Goal: Task Accomplishment & Management: Use online tool/utility

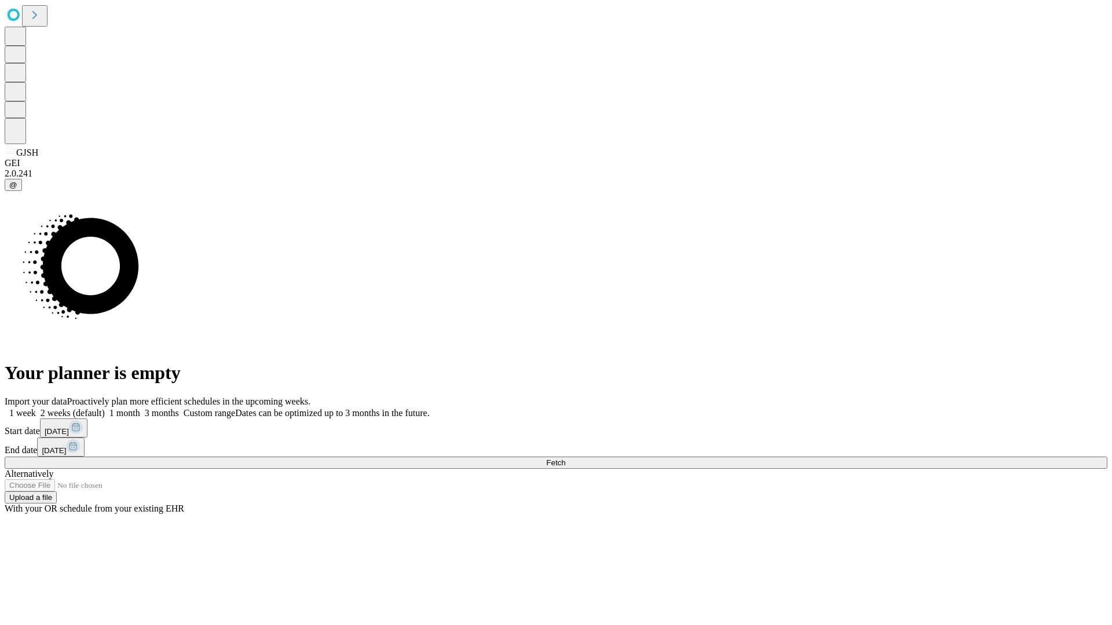
click at [140, 408] on label "1 month" at bounding box center [122, 413] width 35 height 10
click at [565, 459] on span "Fetch" at bounding box center [555, 463] width 19 height 9
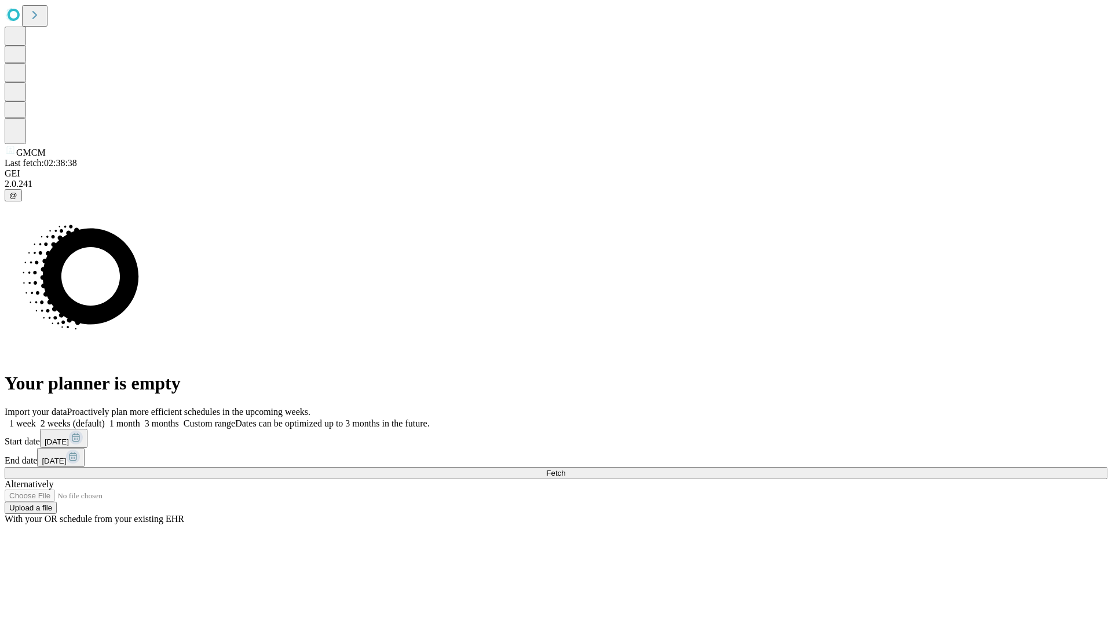
click at [140, 419] on label "1 month" at bounding box center [122, 424] width 35 height 10
click at [565, 469] on span "Fetch" at bounding box center [555, 473] width 19 height 9
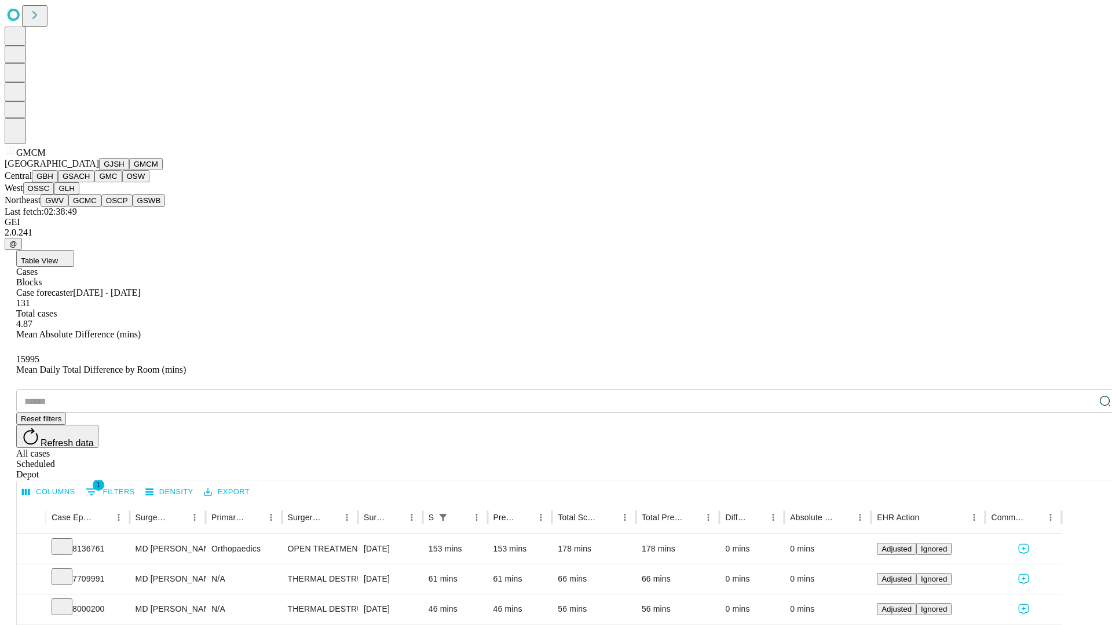
click at [58, 182] on button "GBH" at bounding box center [45, 176] width 26 height 12
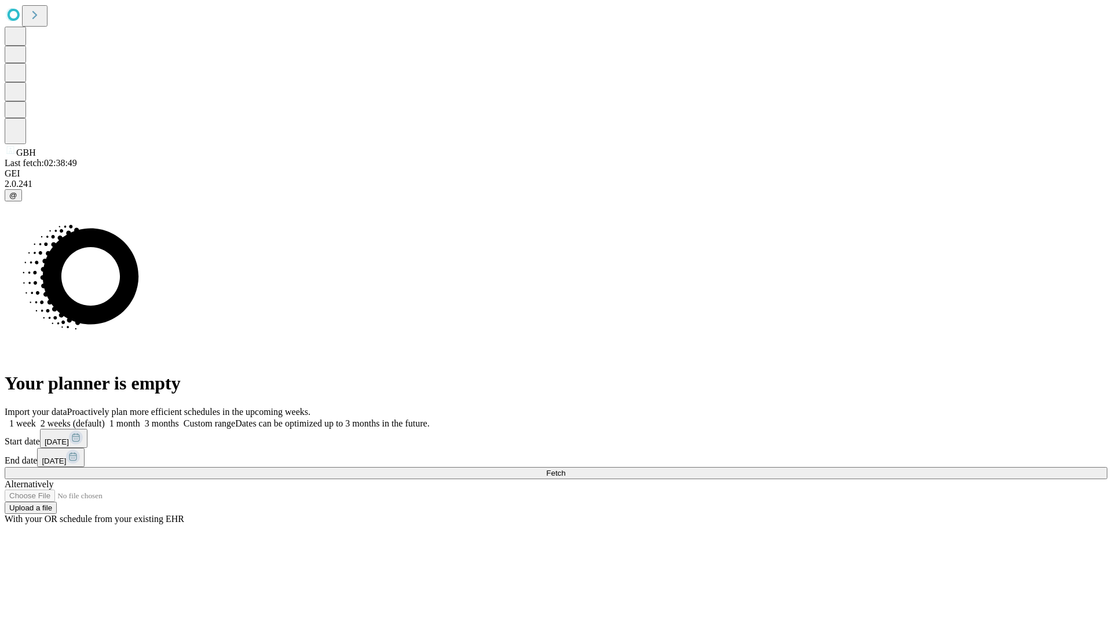
click at [140, 419] on label "1 month" at bounding box center [122, 424] width 35 height 10
click at [565, 469] on span "Fetch" at bounding box center [555, 473] width 19 height 9
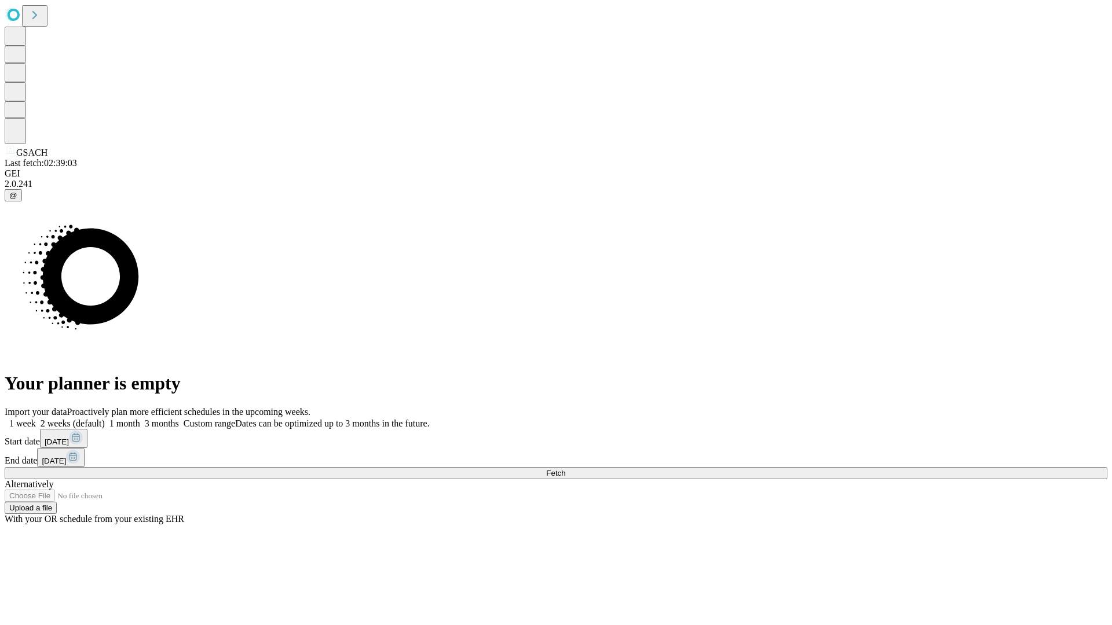
click at [140, 419] on label "1 month" at bounding box center [122, 424] width 35 height 10
click at [565, 469] on span "Fetch" at bounding box center [555, 473] width 19 height 9
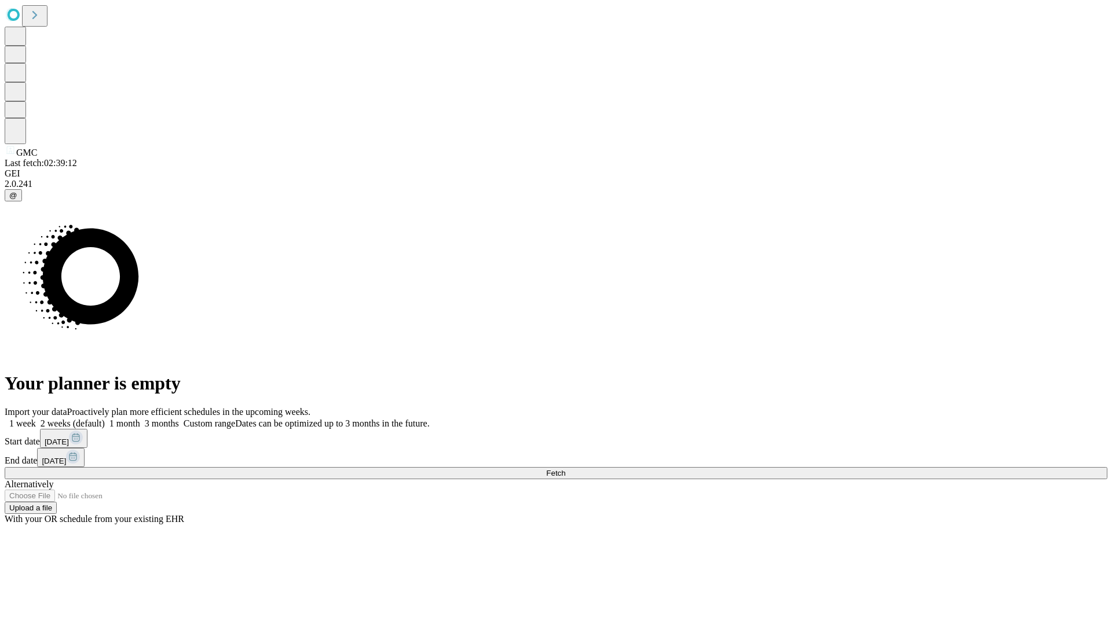
click at [140, 419] on label "1 month" at bounding box center [122, 424] width 35 height 10
click at [565, 469] on span "Fetch" at bounding box center [555, 473] width 19 height 9
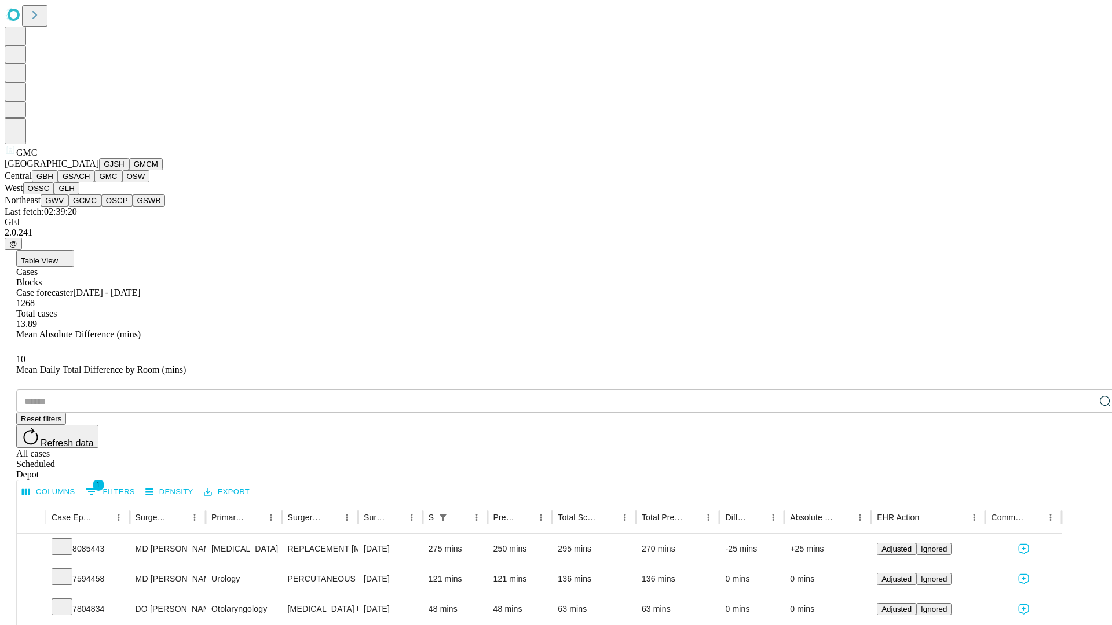
click at [122, 182] on button "OSW" at bounding box center [136, 176] width 28 height 12
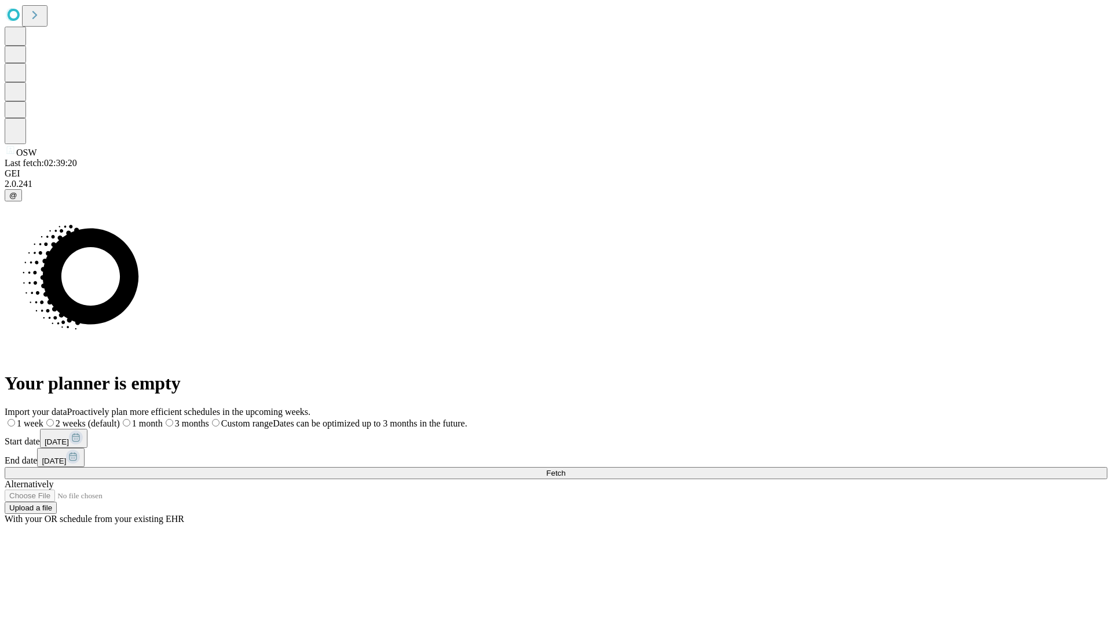
click at [163, 419] on label "1 month" at bounding box center [141, 424] width 43 height 10
click at [565, 469] on span "Fetch" at bounding box center [555, 473] width 19 height 9
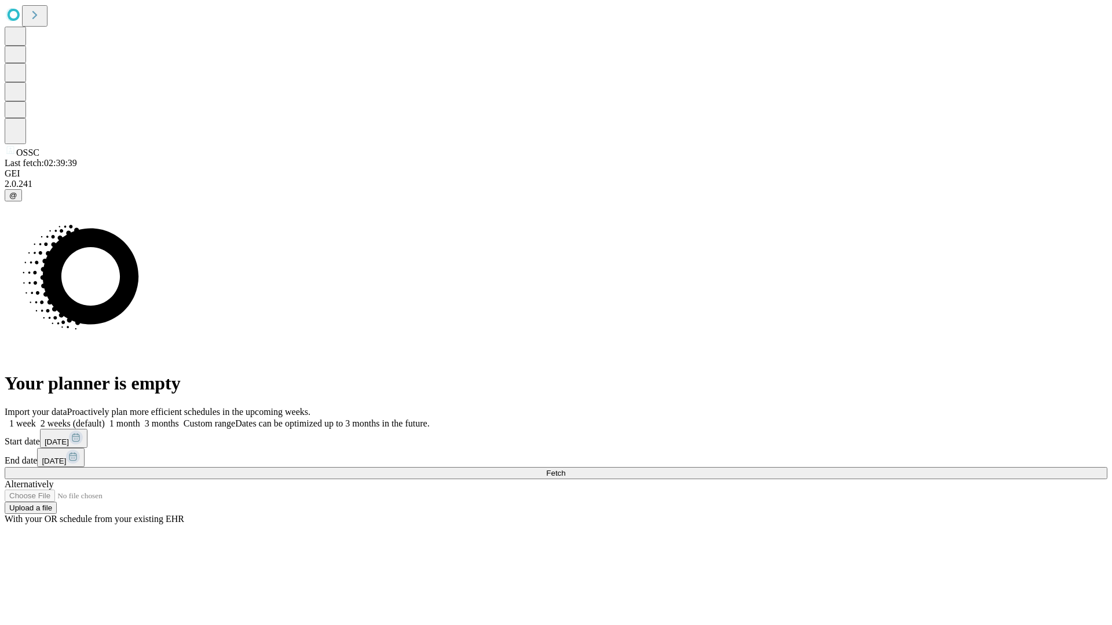
click at [140, 419] on label "1 month" at bounding box center [122, 424] width 35 height 10
click at [565, 469] on span "Fetch" at bounding box center [555, 473] width 19 height 9
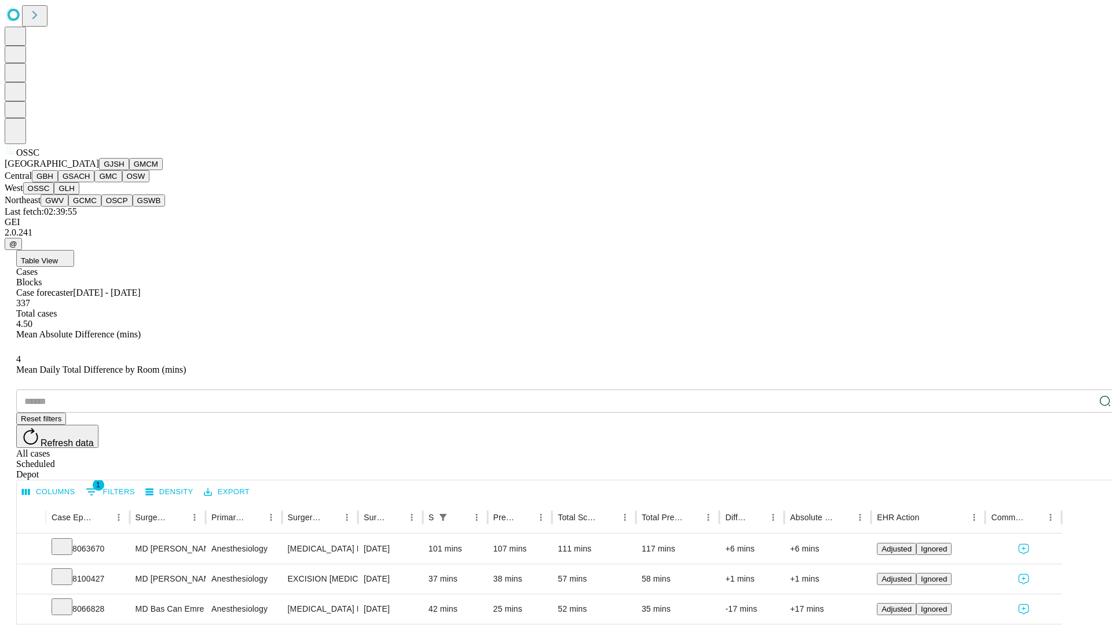
click at [79, 195] on button "GLH" at bounding box center [66, 188] width 25 height 12
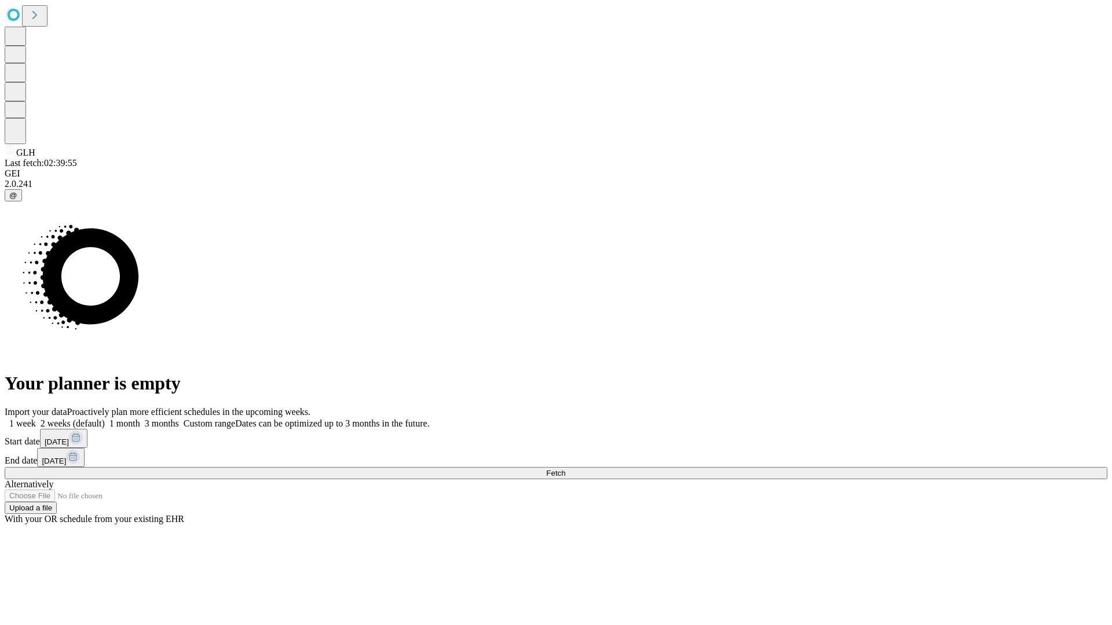
click at [140, 419] on label "1 month" at bounding box center [122, 424] width 35 height 10
click at [565, 469] on span "Fetch" at bounding box center [555, 473] width 19 height 9
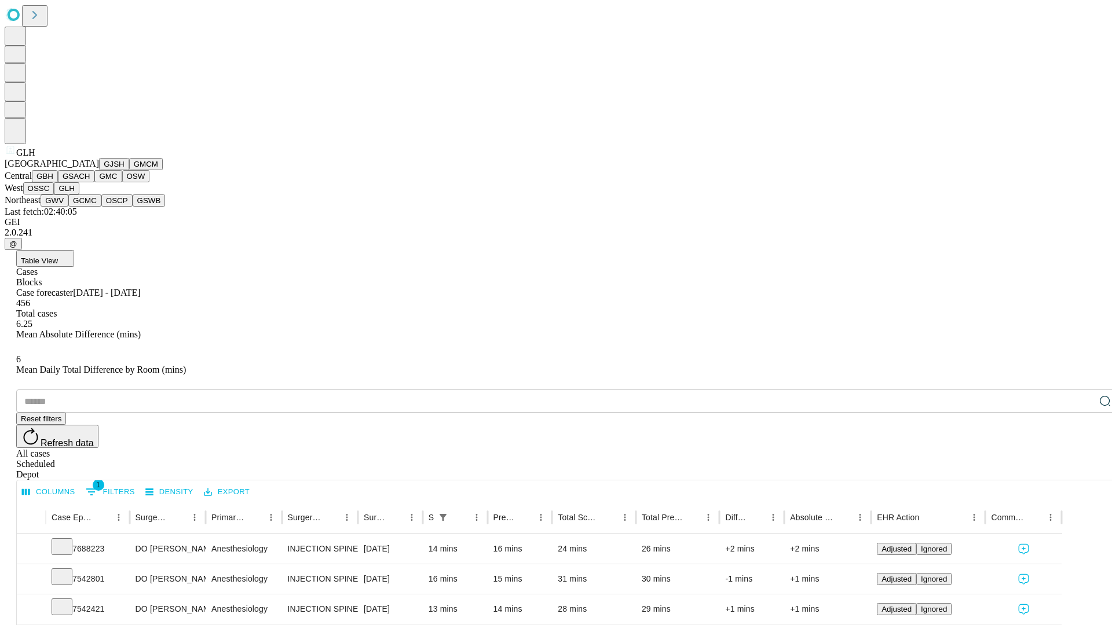
click at [68, 207] on button "GWV" at bounding box center [55, 201] width 28 height 12
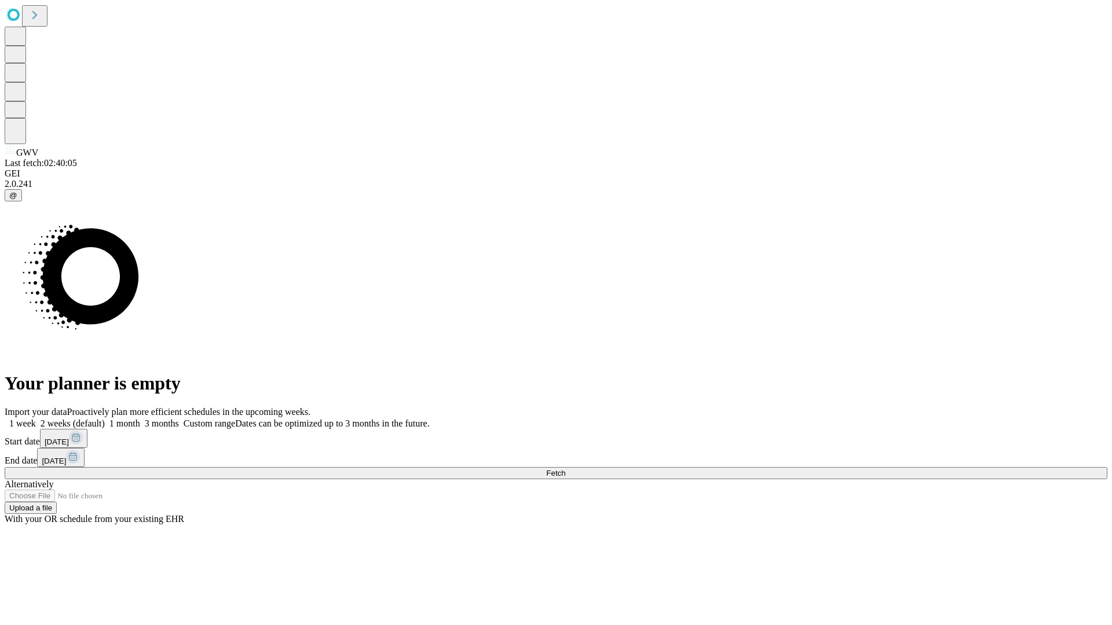
click at [565, 469] on span "Fetch" at bounding box center [555, 473] width 19 height 9
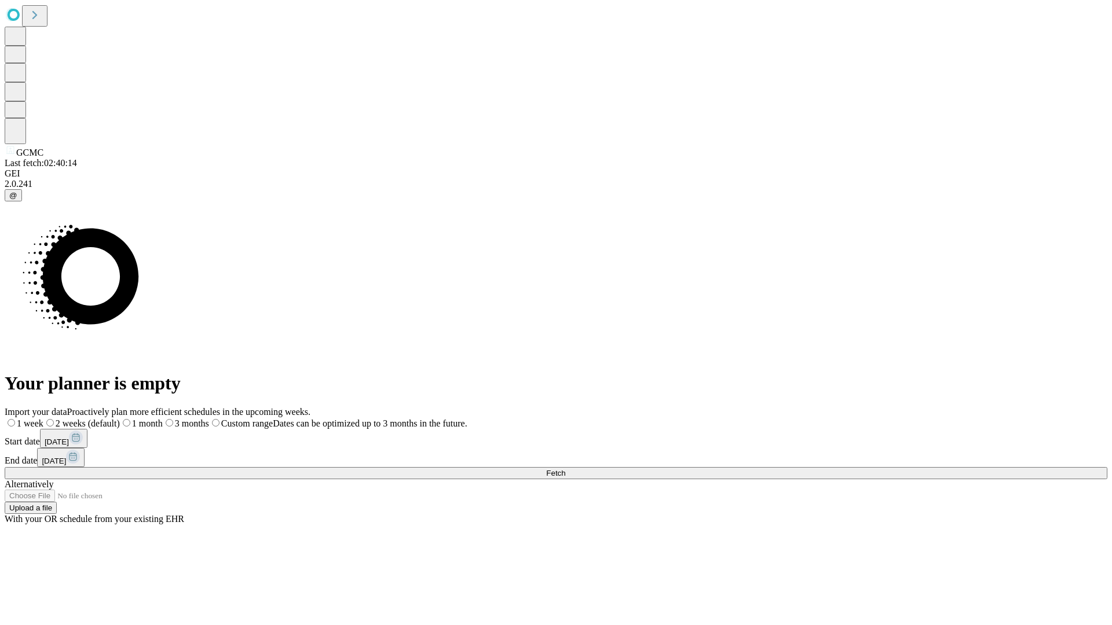
click at [163, 419] on label "1 month" at bounding box center [141, 424] width 43 height 10
click at [565, 469] on span "Fetch" at bounding box center [555, 473] width 19 height 9
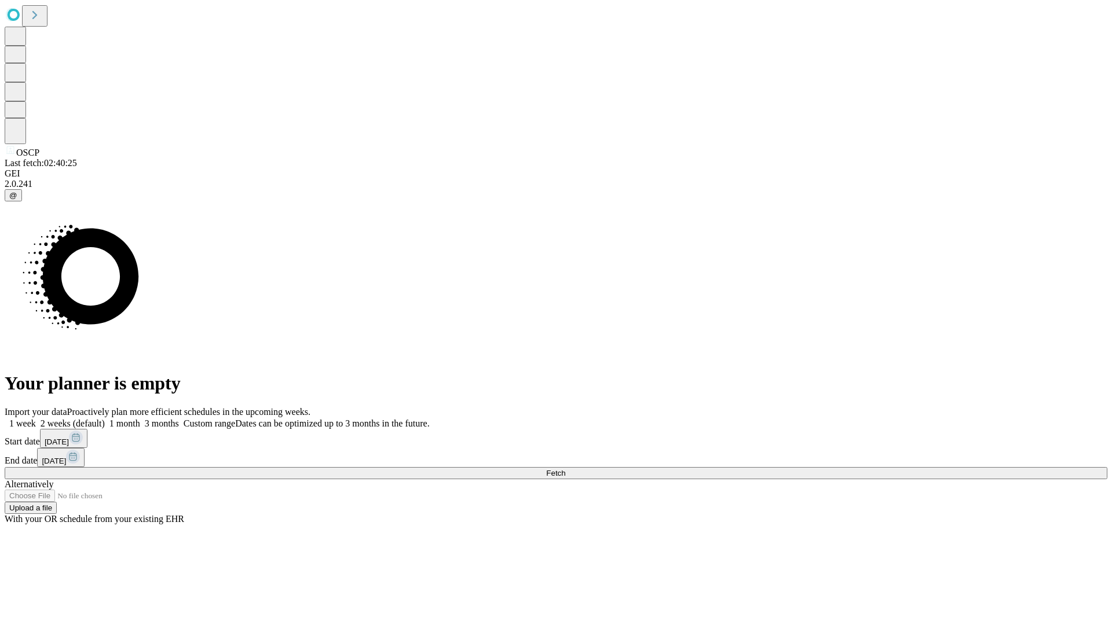
click at [140, 419] on label "1 month" at bounding box center [122, 424] width 35 height 10
click at [565, 469] on span "Fetch" at bounding box center [555, 473] width 19 height 9
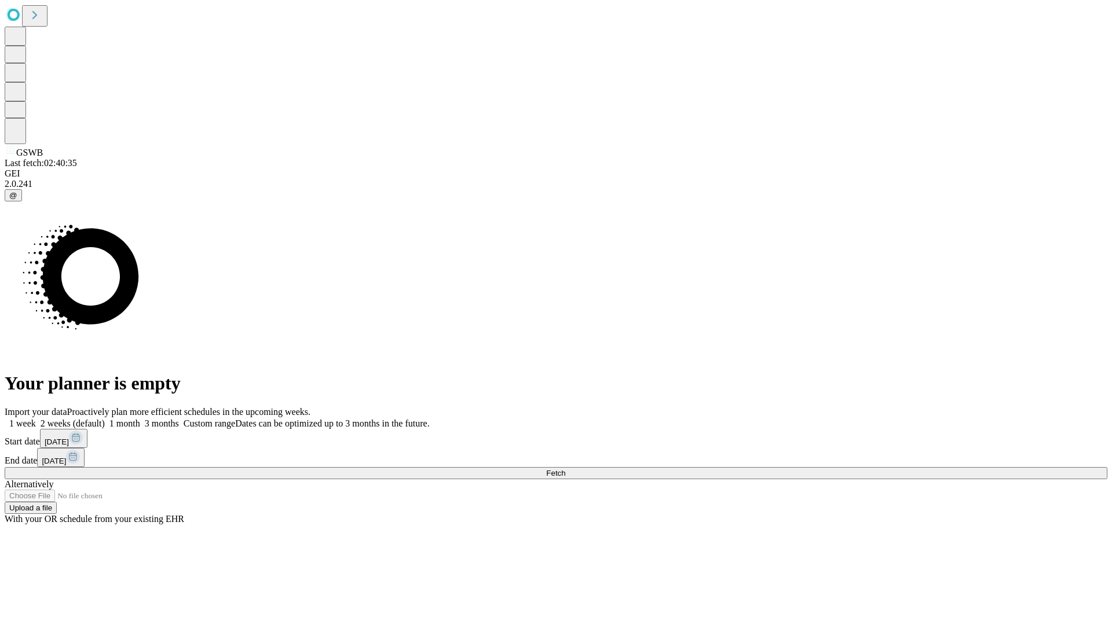
click at [140, 419] on label "1 month" at bounding box center [122, 424] width 35 height 10
click at [565, 469] on span "Fetch" at bounding box center [555, 473] width 19 height 9
